Goal: Information Seeking & Learning: Find contact information

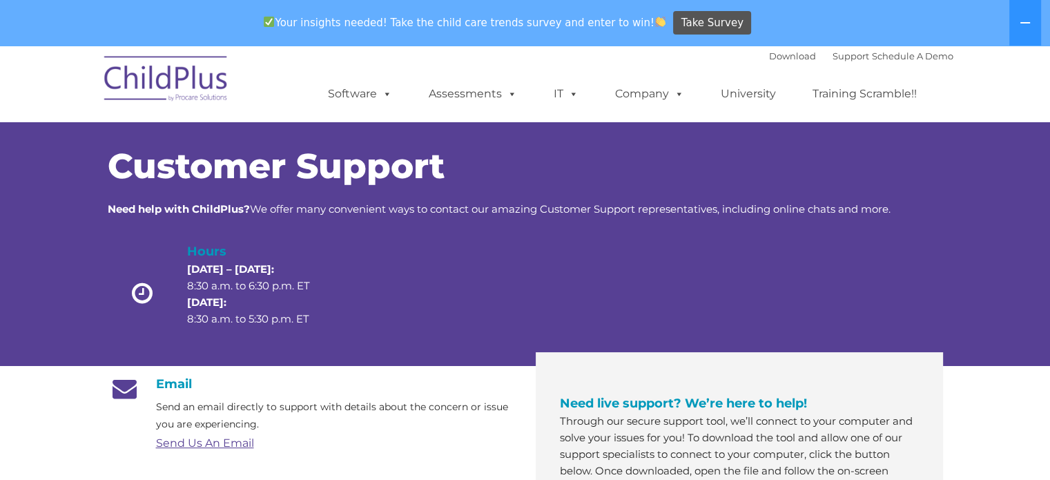
click at [145, 296] on icon at bounding box center [142, 293] width 49 height 24
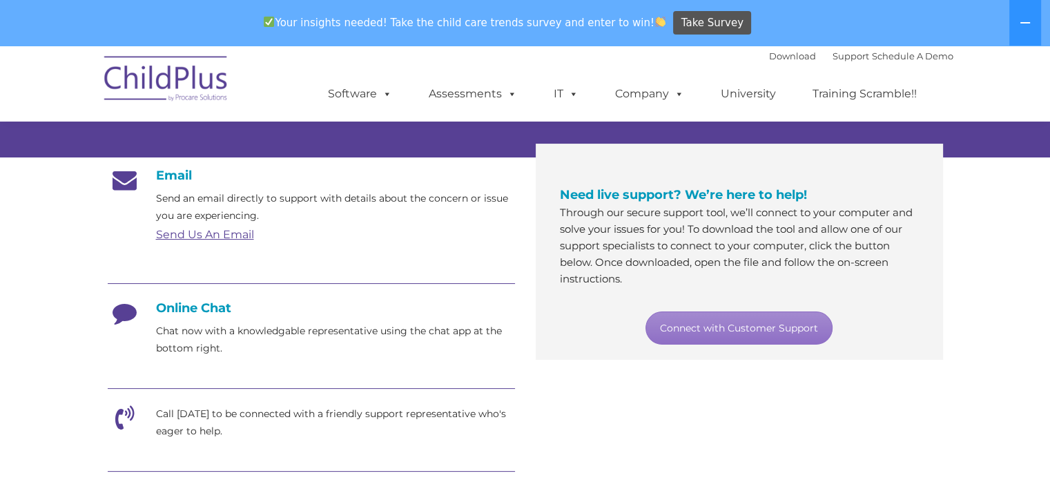
scroll to position [207, 0]
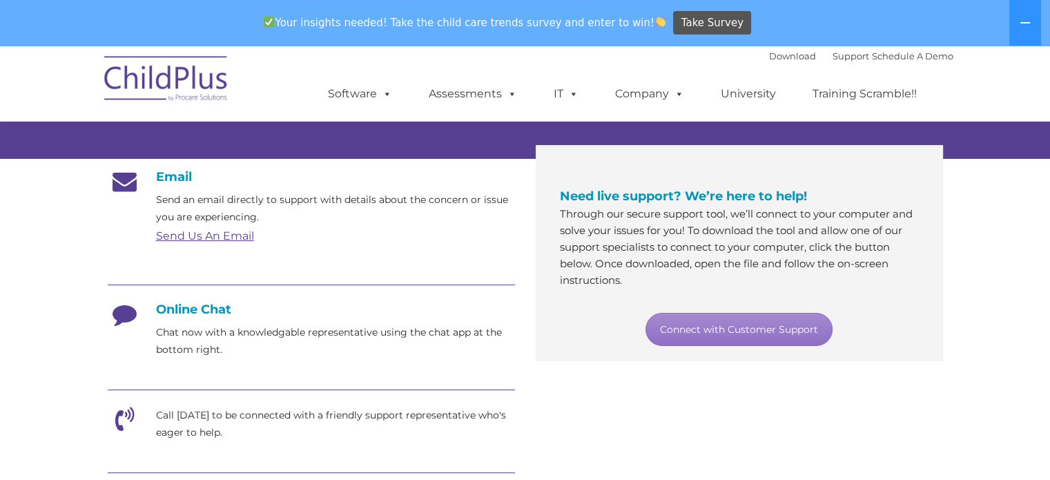
click at [221, 233] on link "Send Us An Email" at bounding box center [205, 235] width 98 height 13
click at [52, 232] on section "Customer Support Need help with ChildPlus? We offer many convenient ways to con…" at bounding box center [525, 370] width 1050 height 1065
click at [174, 325] on p "Chat now with a knowledgable representative using the chat app at the bottom ri…" at bounding box center [335, 341] width 359 height 35
click at [120, 314] on icon at bounding box center [125, 319] width 35 height 35
click at [191, 312] on h4 "Online Chat" at bounding box center [311, 309] width 407 height 15
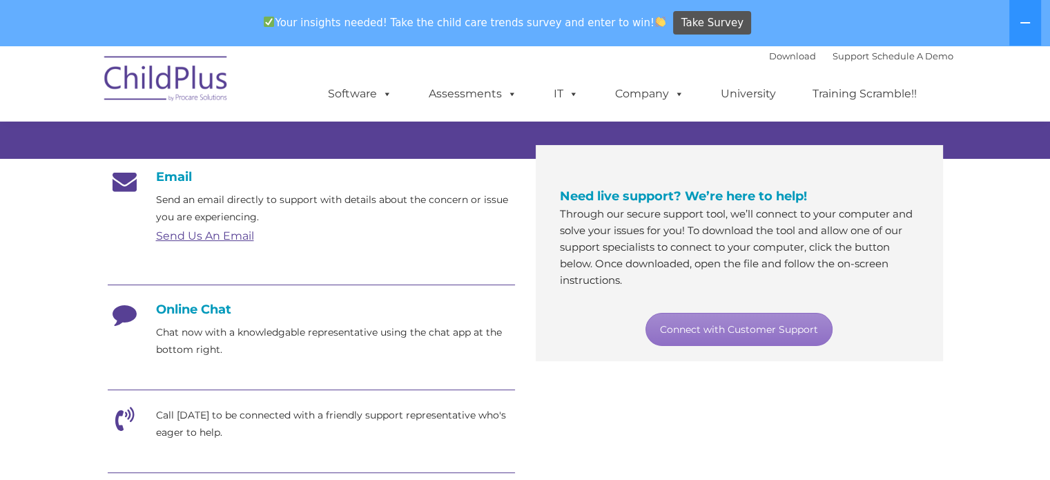
click at [132, 414] on icon at bounding box center [125, 424] width 35 height 35
click at [119, 412] on icon at bounding box center [125, 424] width 35 height 35
click at [220, 423] on p "Call [DATE] to be connected with a friendly support representative who's eager …" at bounding box center [335, 424] width 359 height 35
click at [209, 420] on p "Call [DATE] to be connected with a friendly support representative who's eager …" at bounding box center [335, 424] width 359 height 35
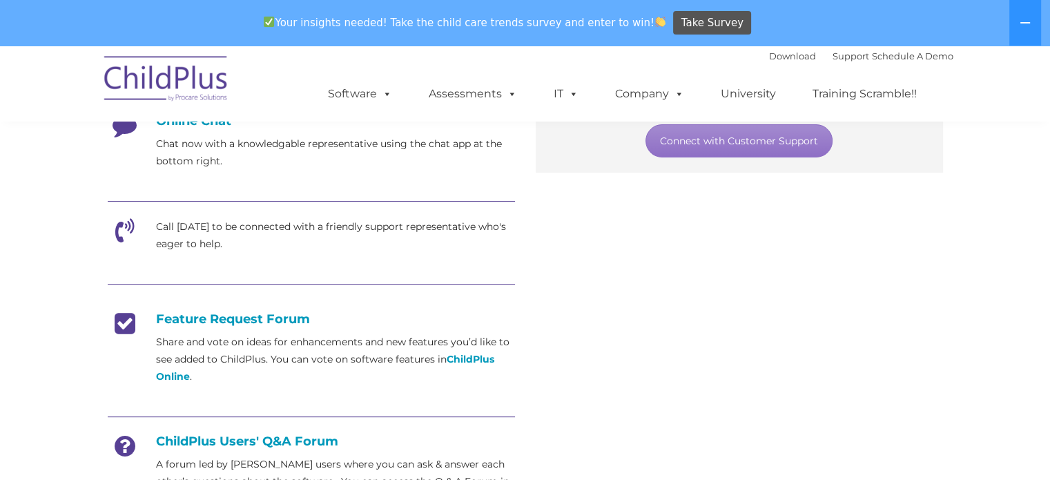
scroll to position [396, 0]
click at [114, 244] on icon at bounding box center [125, 234] width 35 height 35
click at [117, 229] on icon at bounding box center [125, 234] width 35 height 35
click at [256, 231] on p "Call [DATE] to be connected with a friendly support representative who's eager …" at bounding box center [335, 234] width 359 height 35
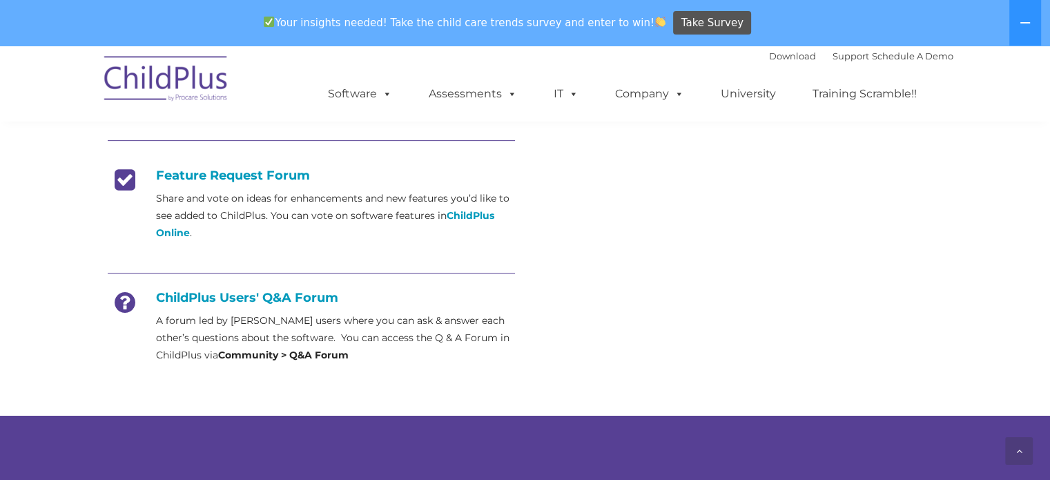
scroll to position [538, 0]
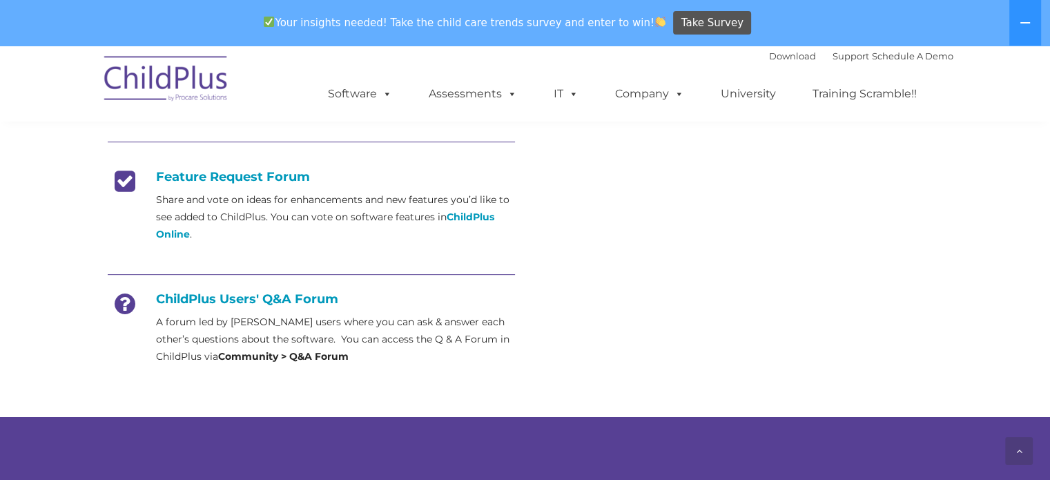
click at [198, 342] on p "A forum led by [PERSON_NAME] users where you can ask & answer each other’s ques…" at bounding box center [335, 339] width 359 height 52
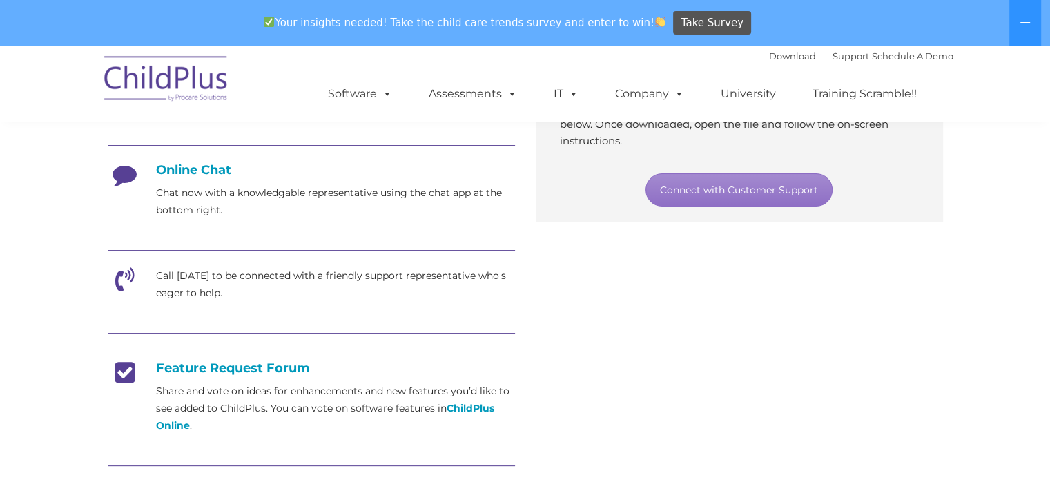
scroll to position [342, 0]
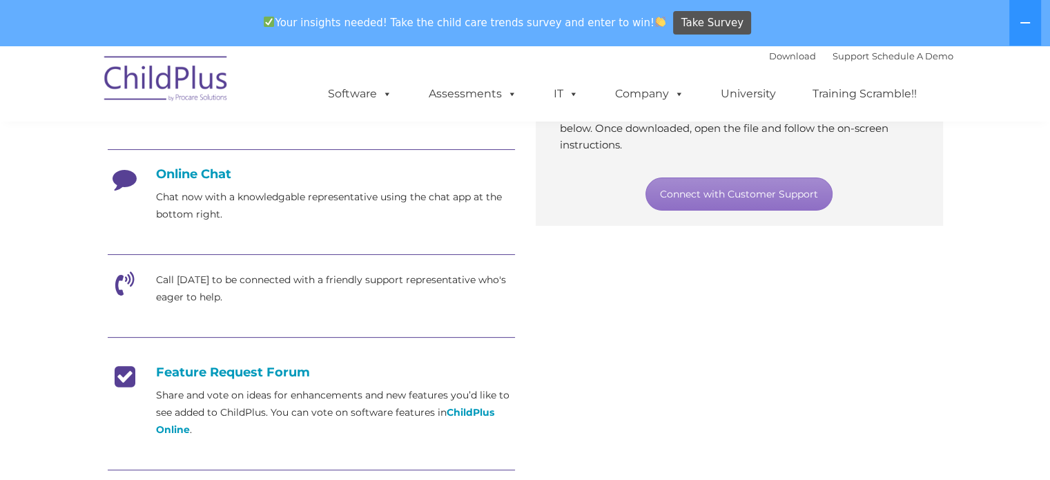
click at [112, 287] on icon at bounding box center [125, 288] width 35 height 35
click at [121, 293] on icon at bounding box center [125, 288] width 35 height 35
click at [175, 191] on p "Chat now with a knowledgable representative using the chat app at the bottom ri…" at bounding box center [335, 205] width 359 height 35
click at [193, 175] on h4 "Online Chat" at bounding box center [311, 173] width 407 height 15
click at [188, 306] on div "Email Send an email directly to support with details about the concern or issue…" at bounding box center [311, 297] width 407 height 527
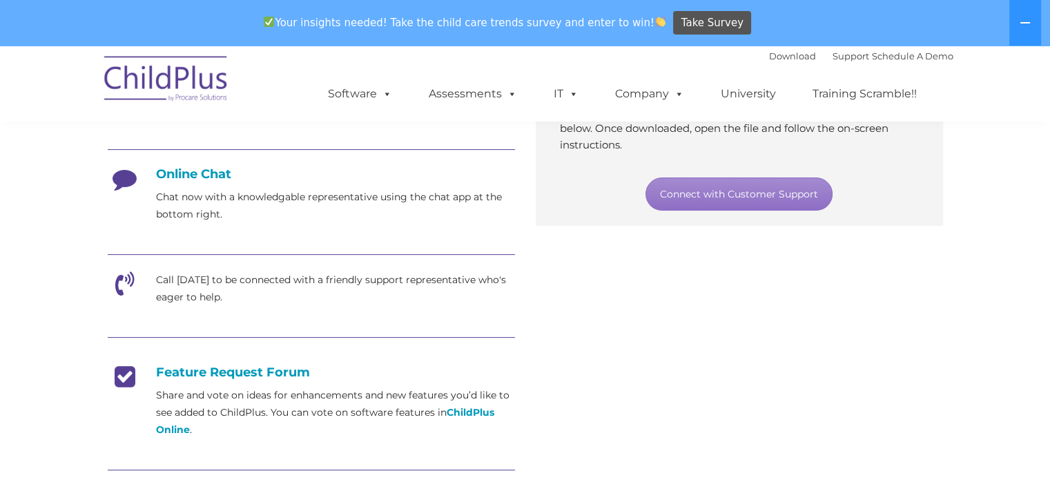
click at [213, 291] on p "Call [DATE] to be connected with a friendly support representative who's eager …" at bounding box center [335, 288] width 359 height 35
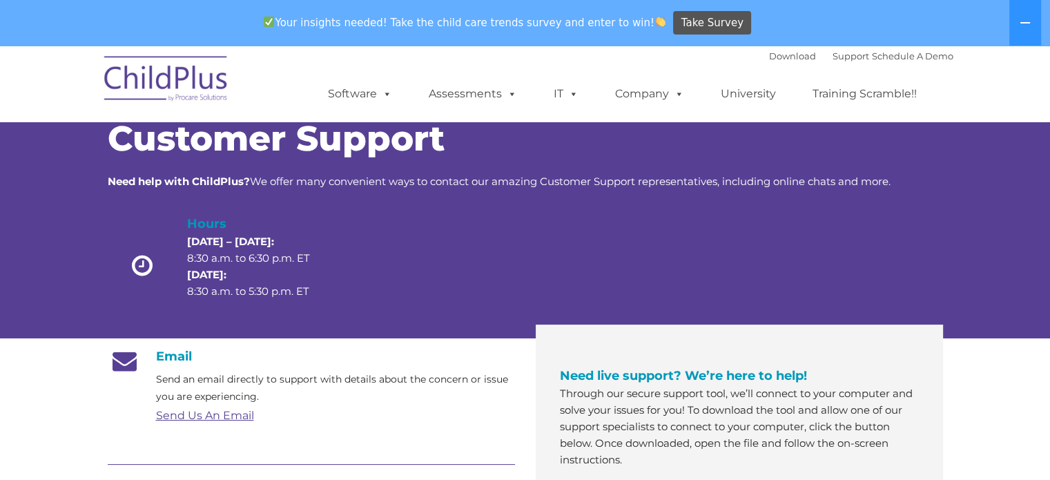
scroll to position [0, 0]
